Goal: Task Accomplishment & Management: Use online tool/utility

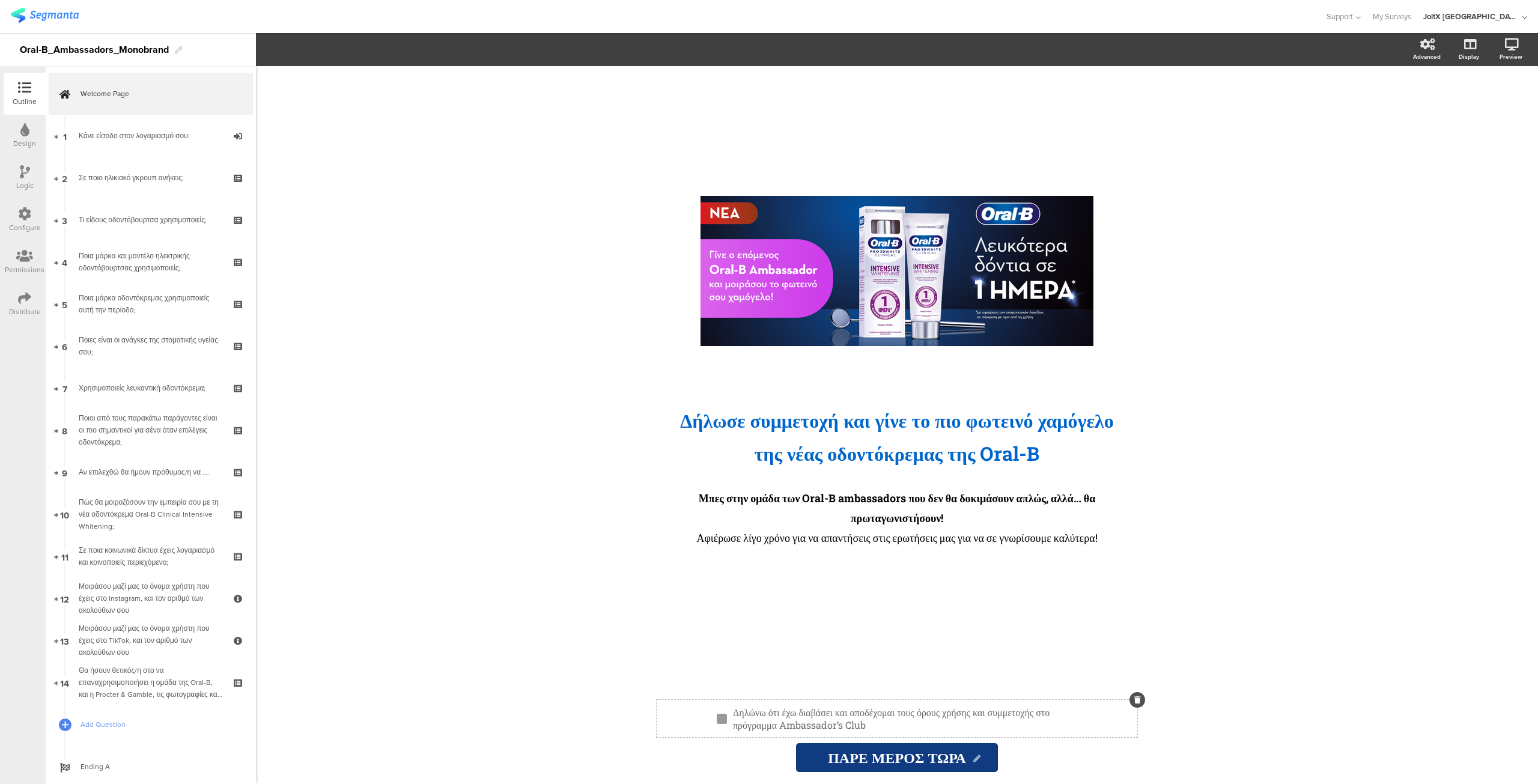
click at [830, 712] on p "Δηλώνω ότι έχω διαβάσει και αποδέχομαι τους όρους χρήσης και συμμετοχής στο πρό…" at bounding box center [902, 718] width 338 height 25
drag, startPoint x: 792, startPoint y: 711, endPoint x: 956, endPoint y: 728, distance: 164.9
click at [955, 725] on p "Δηλώνω ότι έχω διαβάσει και αποδέχομαι τους όρους χρήσης και συμμετοχής στο πρό…" at bounding box center [902, 718] width 338 height 25
click at [329, 50] on icon "button" at bounding box center [330, 48] width 4 height 4
paste input "[URL][DOMAIN_NAME]"
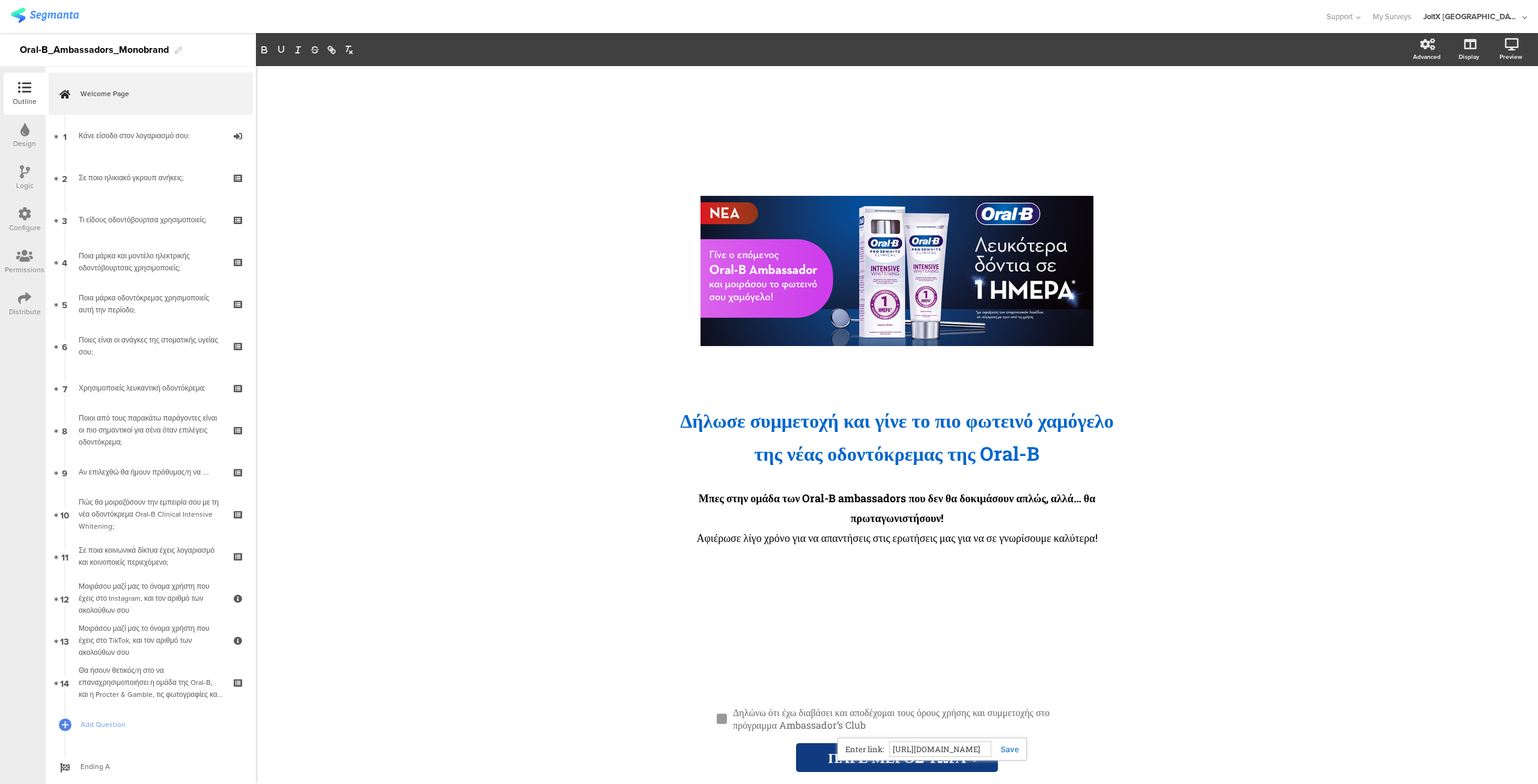
scroll to position [0, 813]
type input "[URL][DOMAIN_NAME]"
click at [1006, 748] on link at bounding box center [1005, 749] width 27 height 11
click at [1000, 632] on div "/ Δήλωσε συμμετοχή και γίνε το πιο φωτεινό χαμόγελο της νέας οδοντόκρεμα ﻿ ς τη…" at bounding box center [897, 377] width 480 height 621
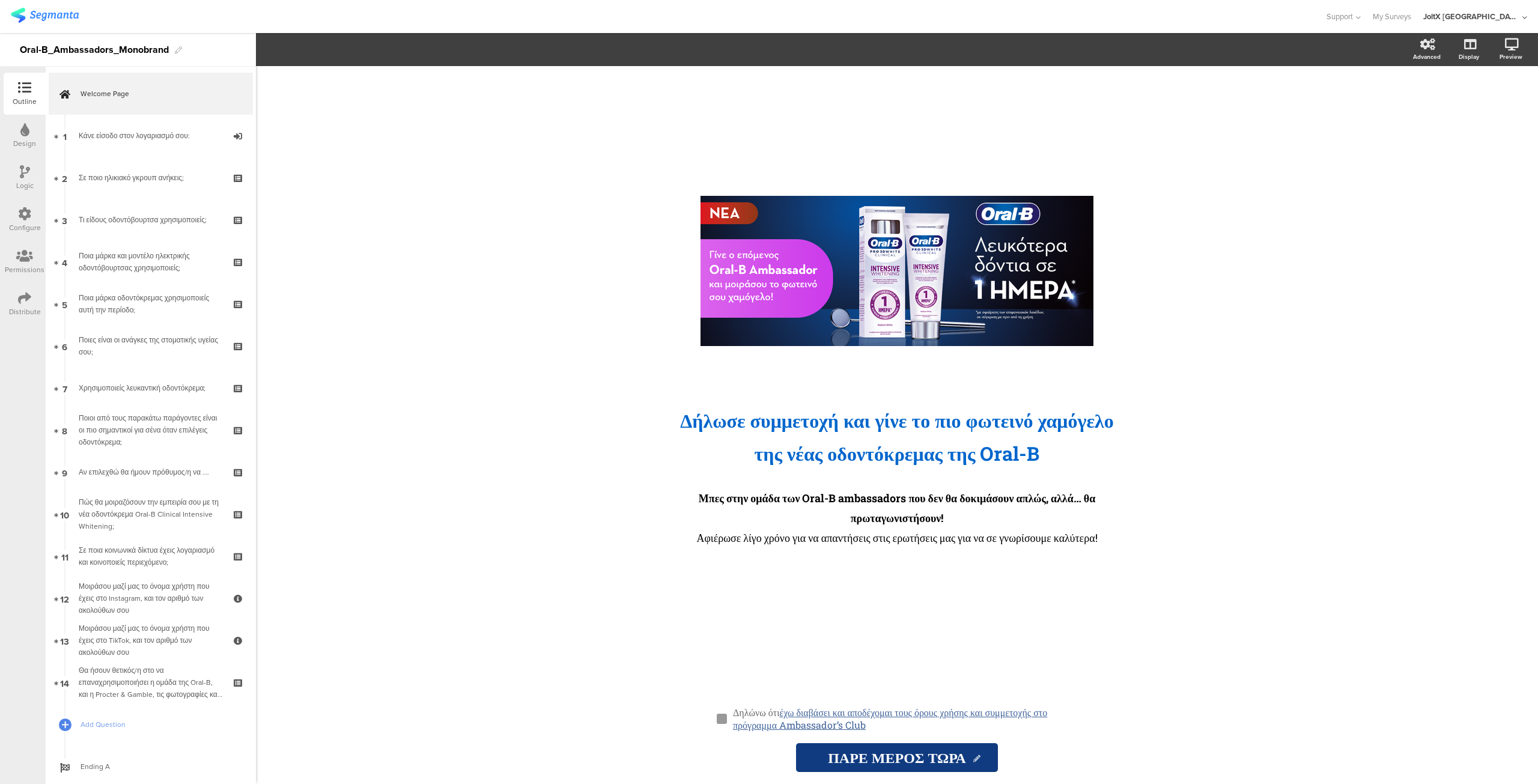
click at [477, 452] on div "/ Δήλωσε συμμετοχή και γίνε το πιο φωτεινό χαμόγελο της νέας οδοντόκρεμα ﻿ ς τη…" at bounding box center [897, 425] width 1282 height 717
drag, startPoint x: 1514, startPoint y: 47, endPoint x: 1513, endPoint y: 58, distance: 11.0
click at [1514, 47] on icon at bounding box center [1512, 45] width 14 height 12
click at [1463, 108] on icon at bounding box center [1468, 107] width 12 height 12
click at [472, 426] on div "/ Δήλωσε συμμετοχή και γίνε το πιο φωτεινό χαμόγελο της νέας οδοντόκρεμα ﻿ ς τη…" at bounding box center [897, 425] width 1282 height 717
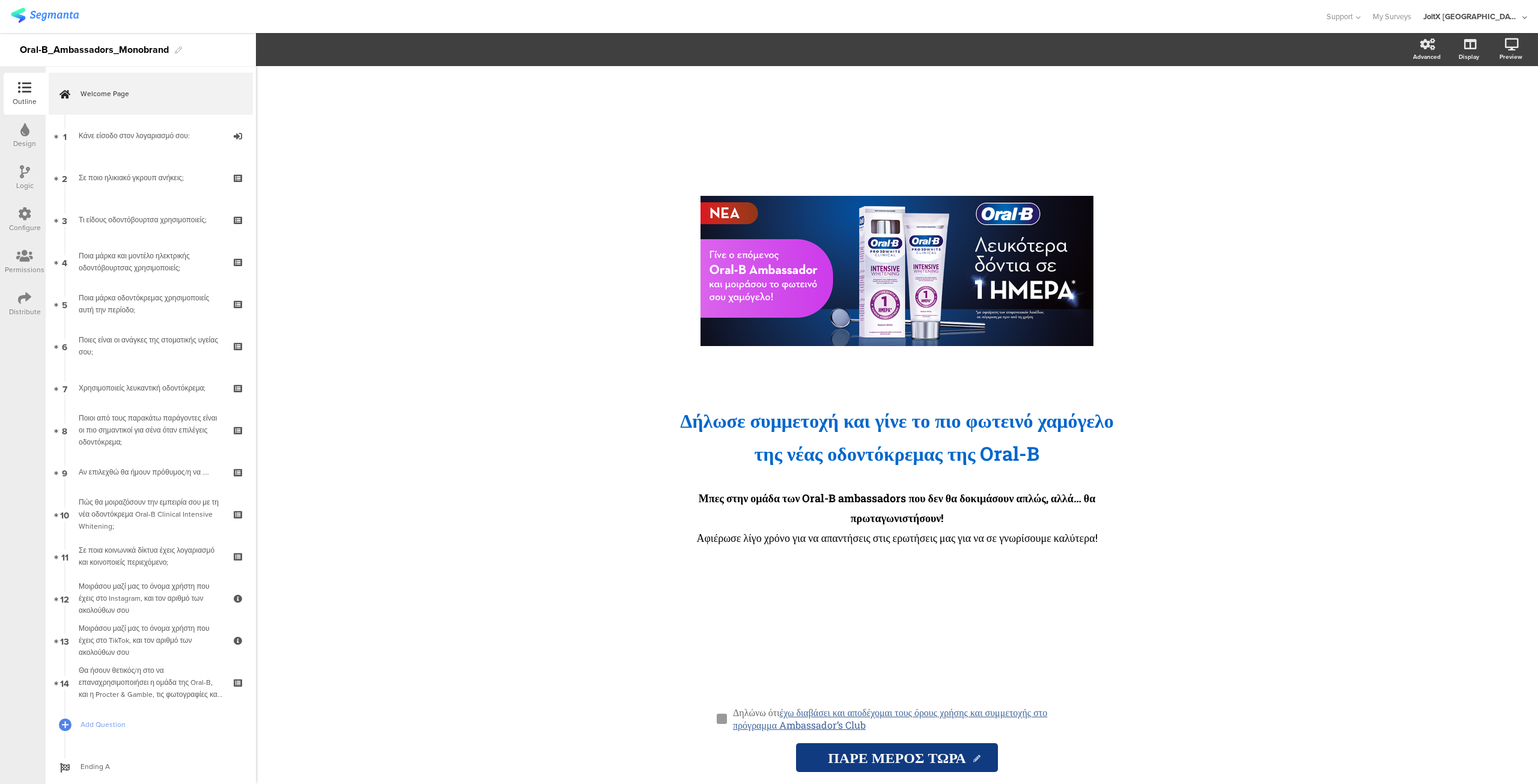
click at [23, 128] on icon at bounding box center [25, 129] width 9 height 13
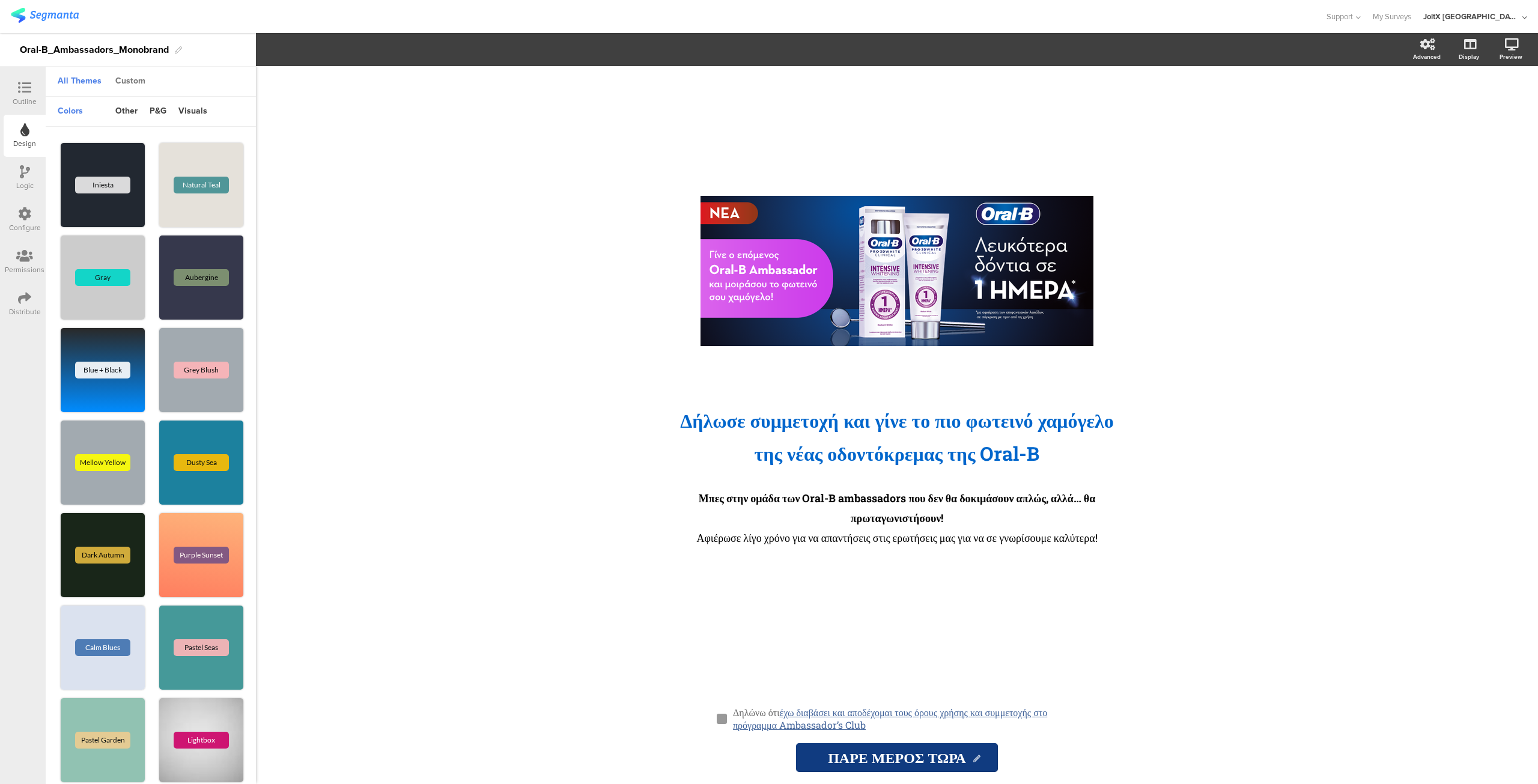
click at [139, 80] on div "Custom" at bounding box center [130, 82] width 42 height 21
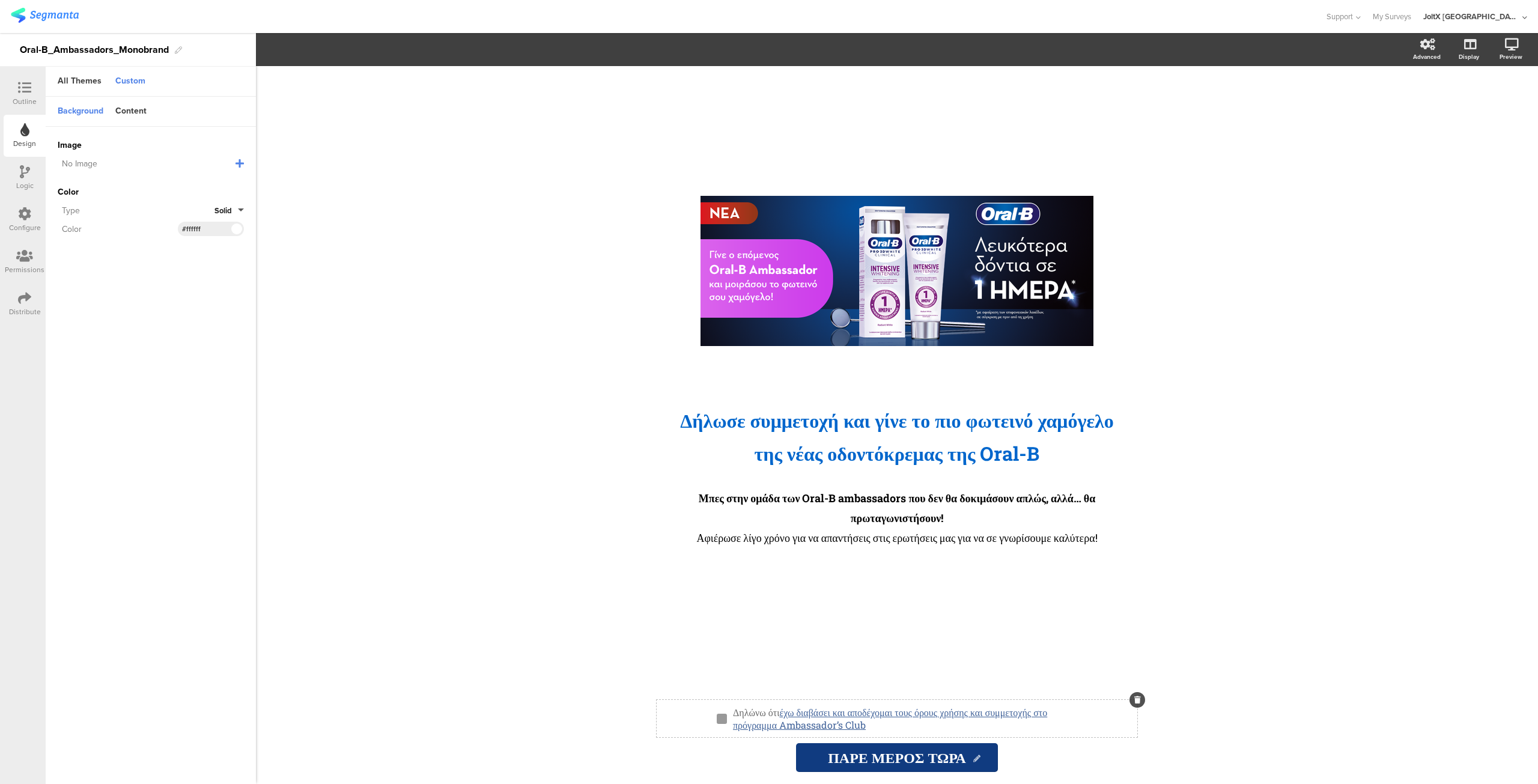
click at [822, 701] on sg-page-checkbox "Δηλώνω ότι έχω διαβάσει και αποδέχομαι τους όρους χρήσης και συμμετοχής στο πρό…" at bounding box center [897, 718] width 480 height 37
click at [136, 112] on div "Content" at bounding box center [130, 112] width 43 height 21
click at [82, 110] on div "Background" at bounding box center [80, 112] width 58 height 21
click at [458, 421] on div "/ Δήλωσε συμμετοχή και γίνε το πιο φωτεινό χαμόγελο της νέας οδοντόκρεμα ﻿ ς τη…" at bounding box center [897, 425] width 1282 height 717
click at [518, 471] on div "/ Δήλωσε συμμετοχή και γίνε το πιο φωτεινό χαμόγελο της νέας οδοντόκρεμα ﻿ ς τη…" at bounding box center [897, 425] width 1282 height 717
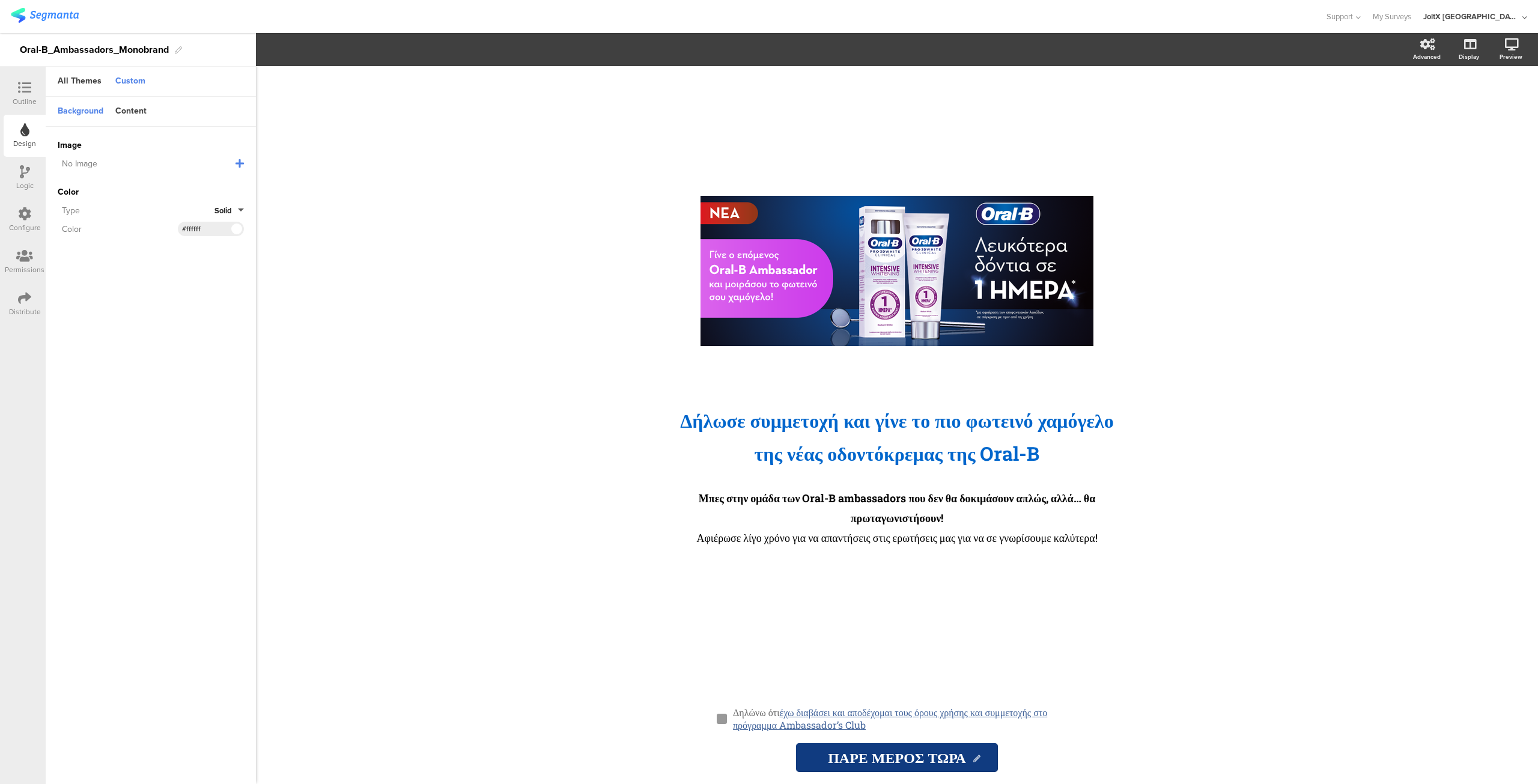
click at [21, 87] on icon at bounding box center [24, 87] width 13 height 13
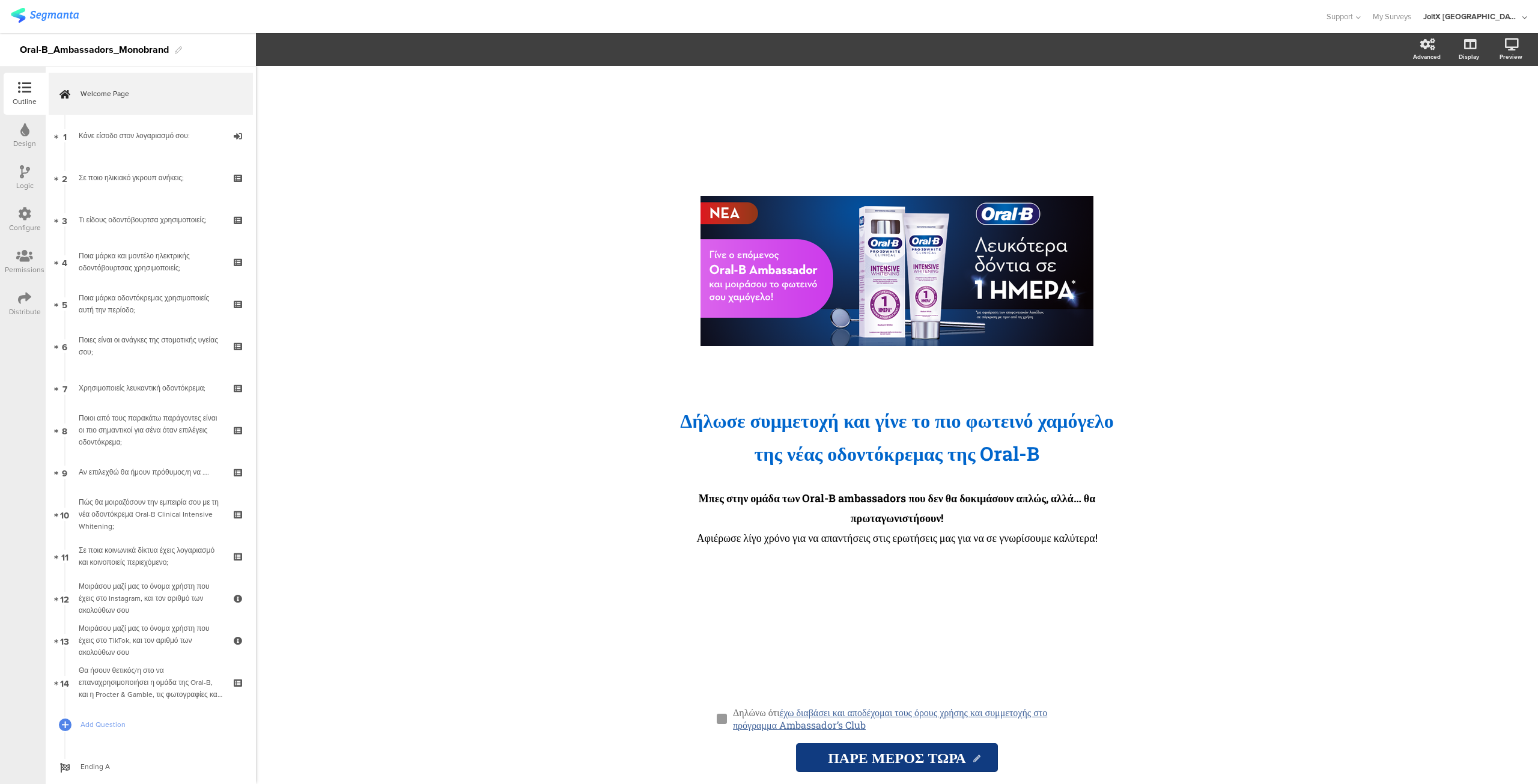
click at [1389, 180] on div "/ Δήλωσε συμμετοχή και γίνε το πιο φωτεινό χαμόγελο της νέας οδοντόκρεμα ﻿ ς τη…" at bounding box center [897, 425] width 1282 height 717
click at [23, 215] on icon at bounding box center [24, 213] width 13 height 13
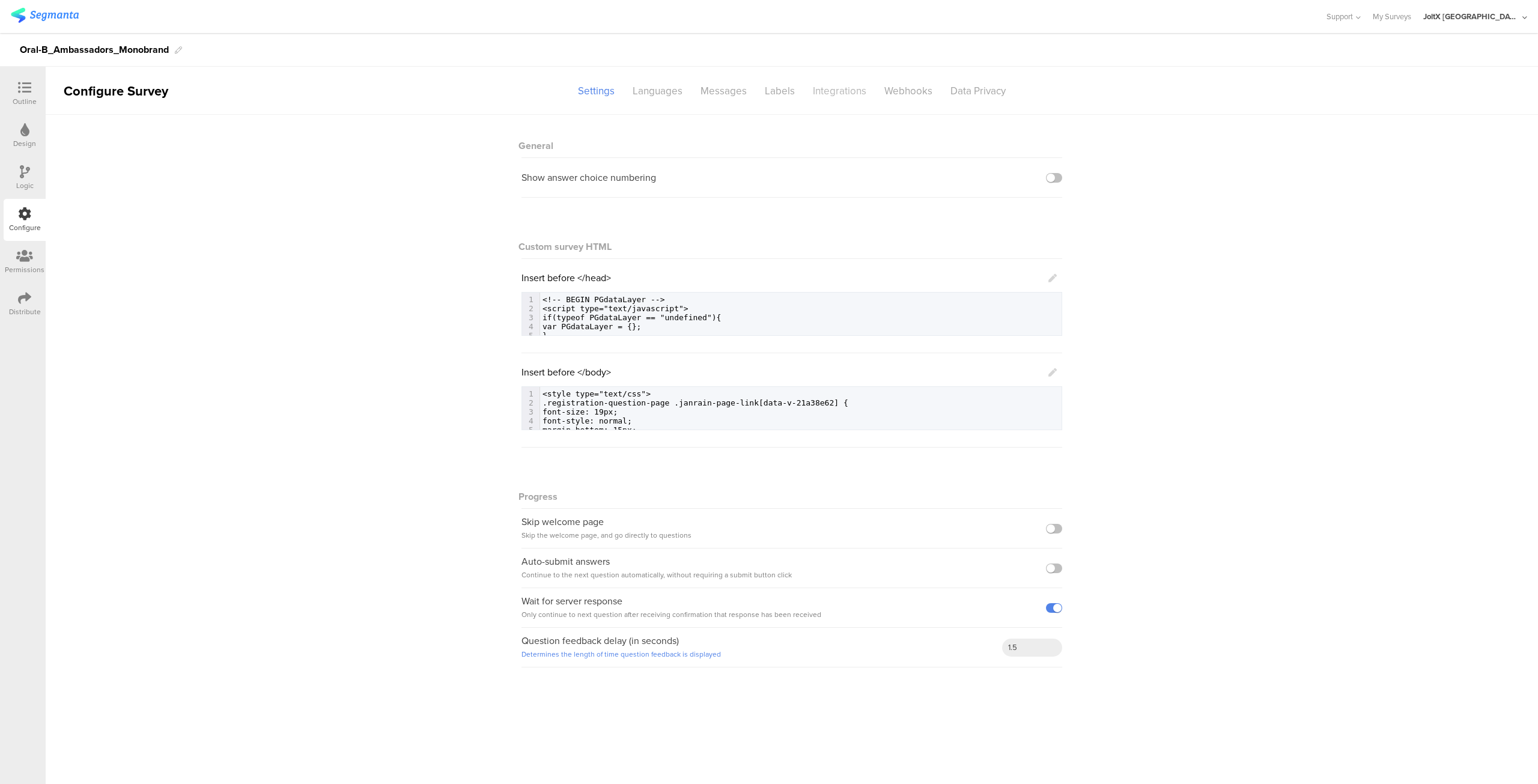
click at [841, 88] on div "Integrations" at bounding box center [839, 91] width 71 height 21
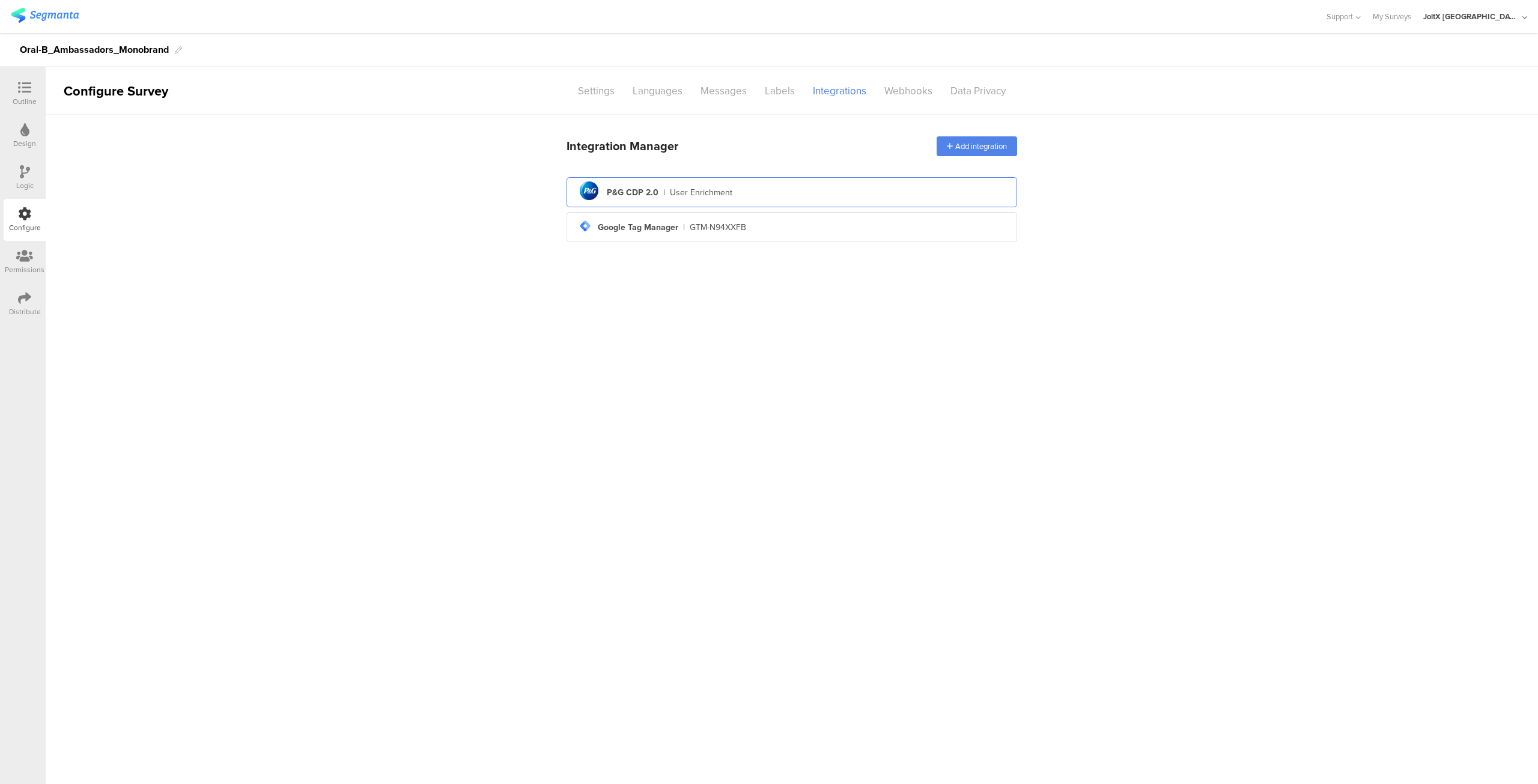
click at [668, 193] on div "pg logo P&G CDP 2.0 | User Enrichment" at bounding box center [792, 192] width 432 height 29
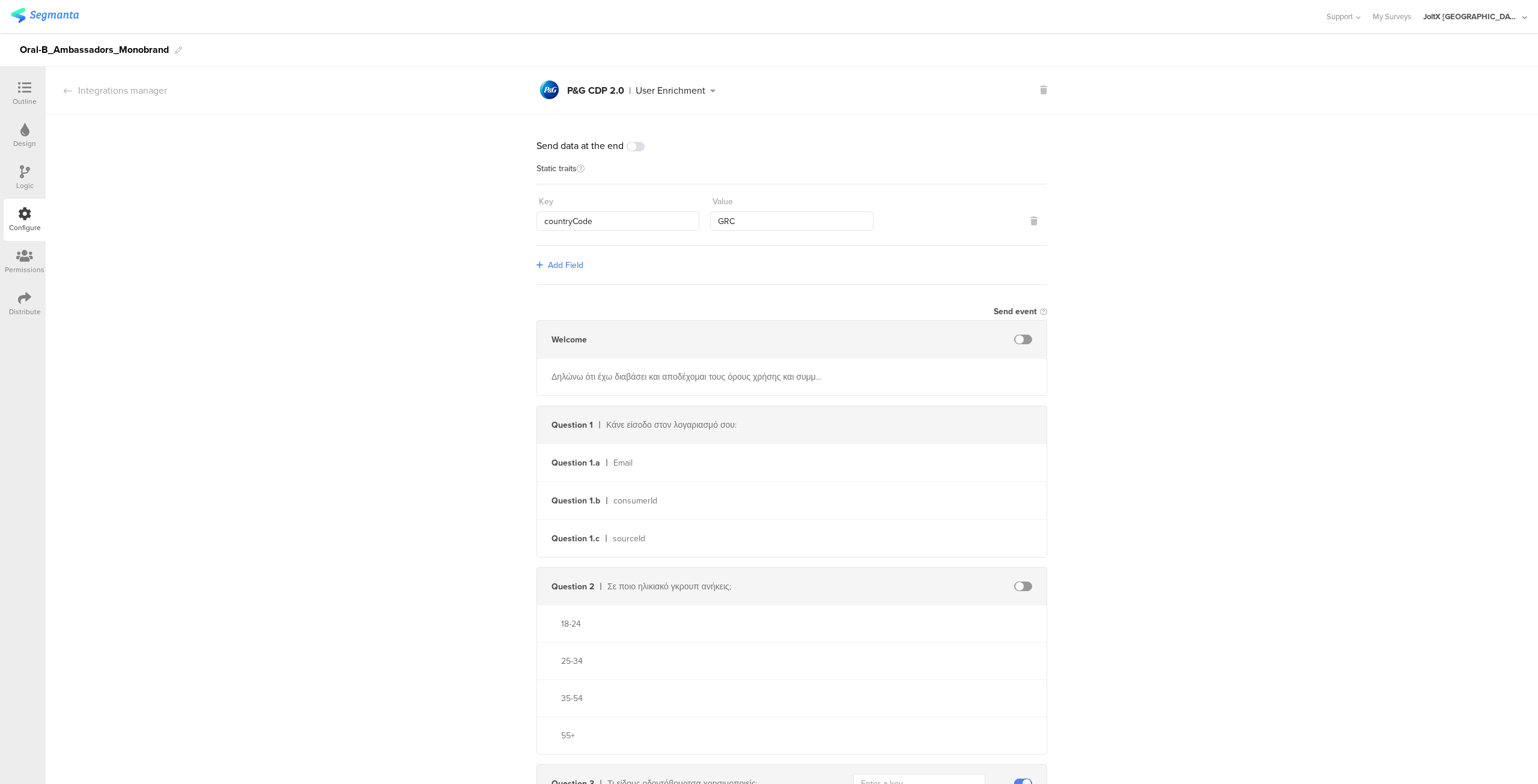
click at [32, 89] on div at bounding box center [24, 88] width 24 height 15
